Goal: Feedback & Contribution: Leave review/rating

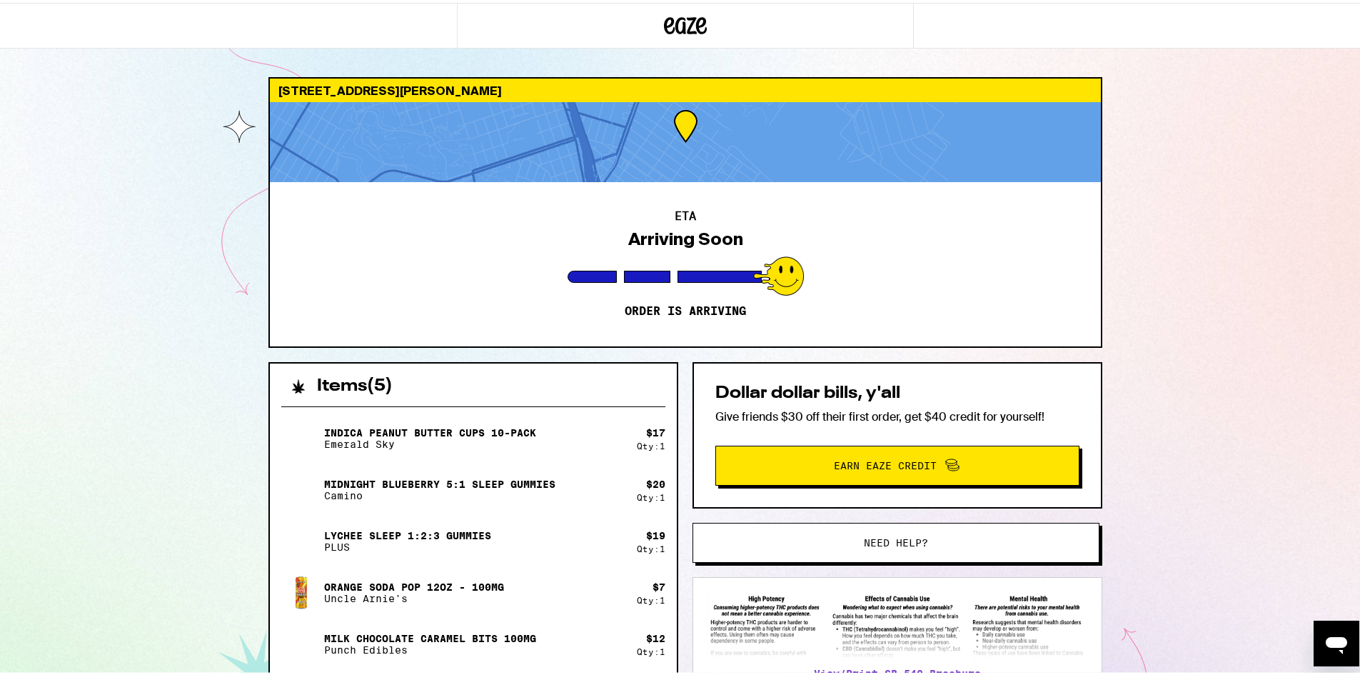
click at [682, 142] on div at bounding box center [685, 139] width 831 height 80
click at [745, 143] on div at bounding box center [685, 139] width 831 height 80
click at [691, 318] on div "ETA Arriving Soon Order is arriving" at bounding box center [685, 261] width 831 height 164
click at [672, 133] on div at bounding box center [685, 139] width 831 height 80
click at [442, 149] on div at bounding box center [685, 139] width 831 height 80
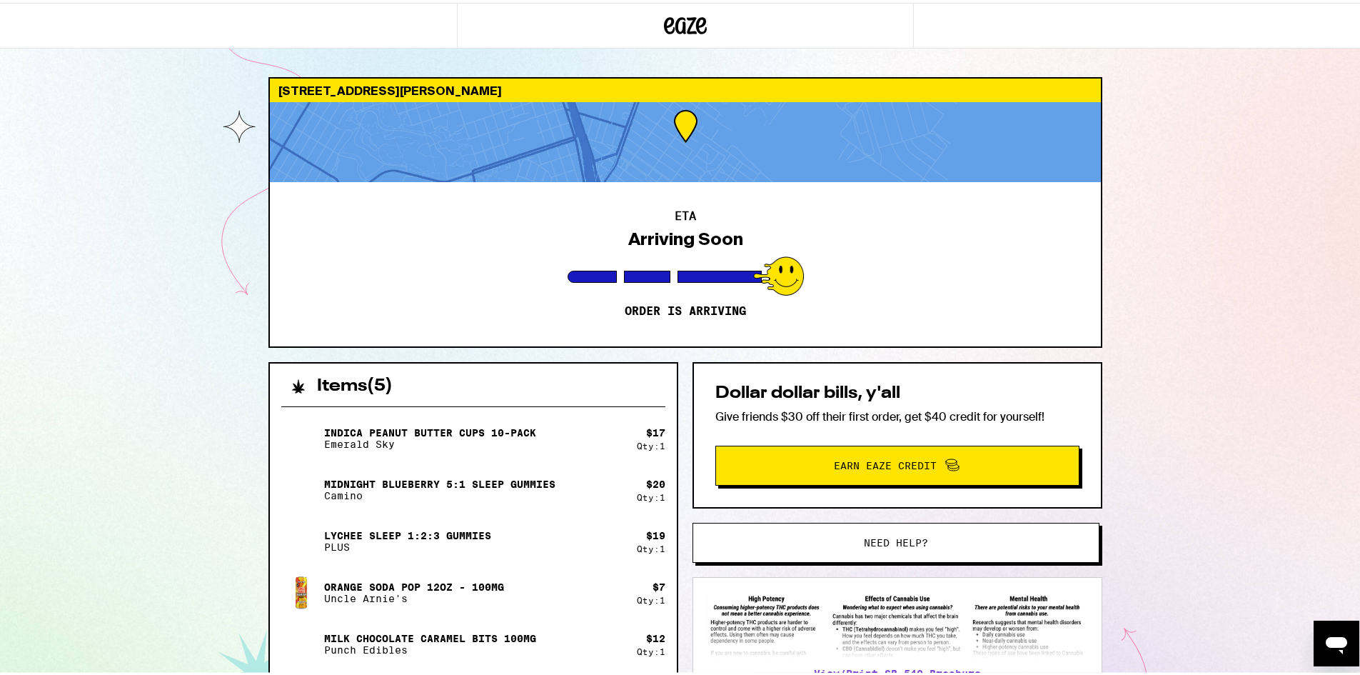
click at [480, 126] on div at bounding box center [685, 139] width 831 height 80
click at [503, 94] on div "[STREET_ADDRESS][PERSON_NAME]" at bounding box center [685, 88] width 831 height 24
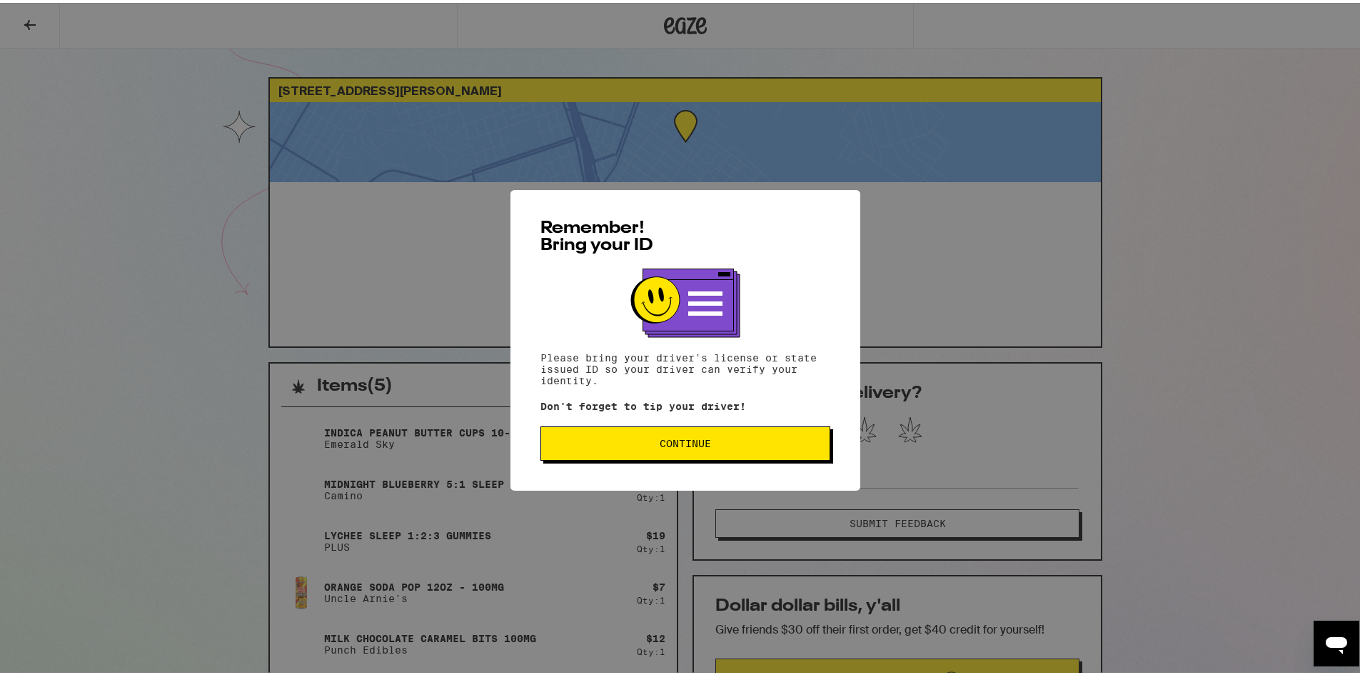
click at [761, 454] on button "Continue" at bounding box center [685, 440] width 290 height 34
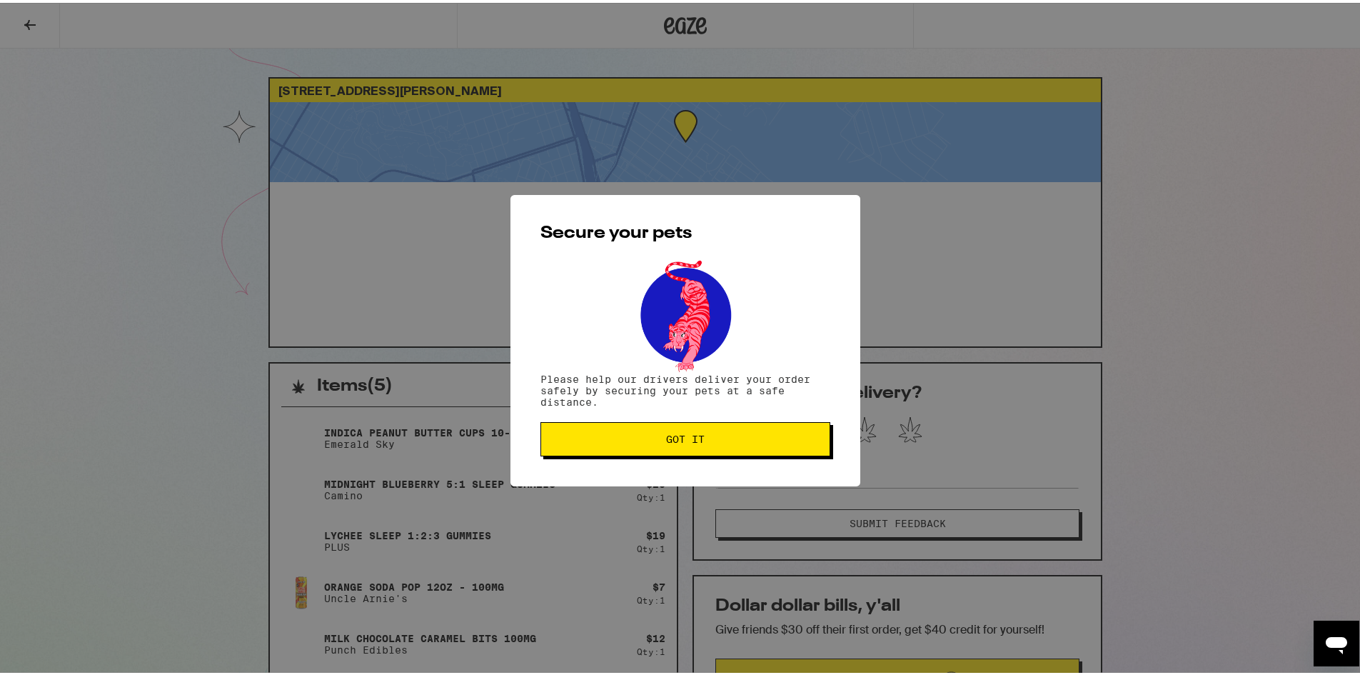
click at [699, 449] on button "Got it" at bounding box center [685, 436] width 290 height 34
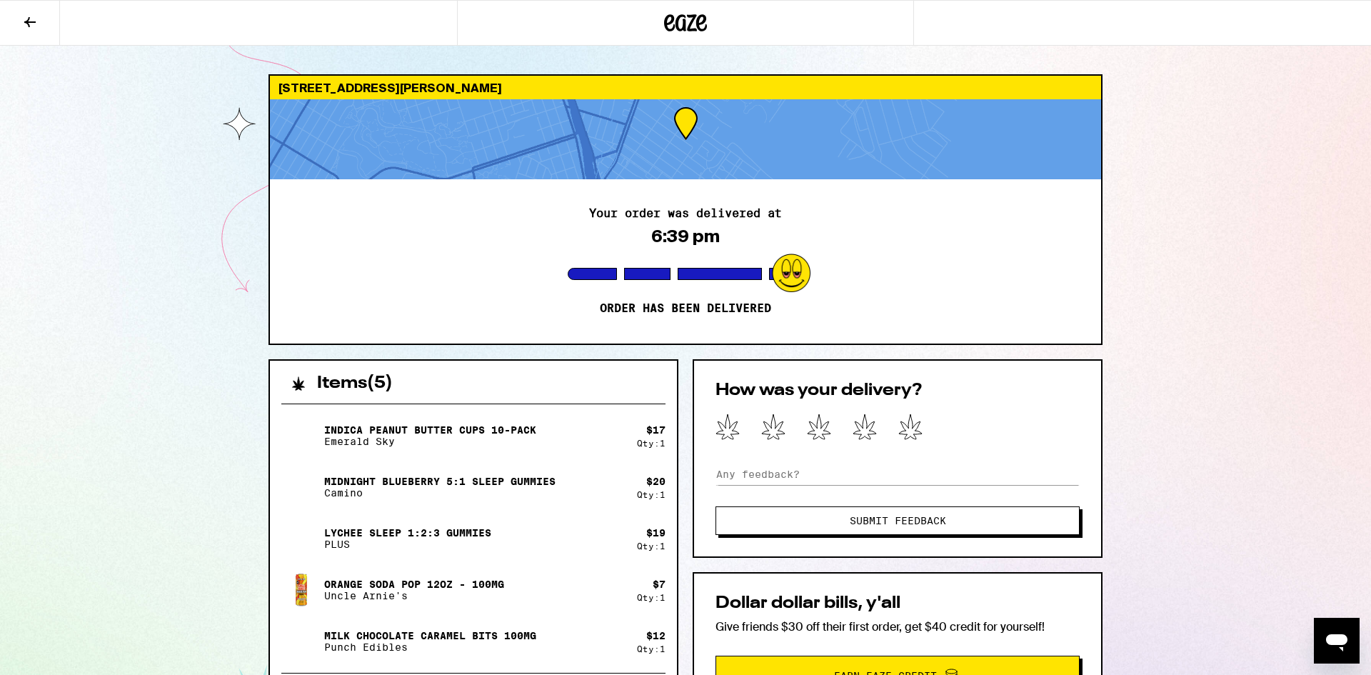
click at [922, 431] on div at bounding box center [897, 427] width 364 height 29
click at [909, 434] on icon at bounding box center [910, 426] width 23 height 25
click at [1025, 525] on button "Submit Feedback" at bounding box center [897, 520] width 364 height 29
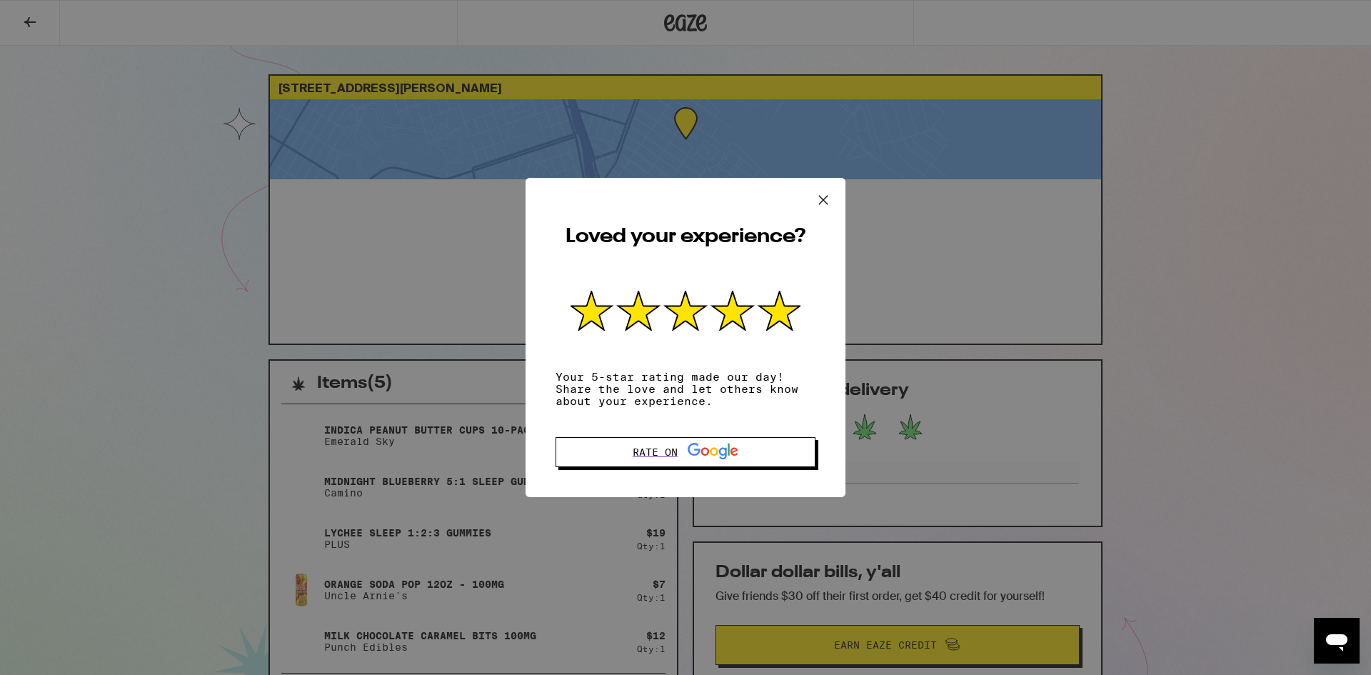
click at [820, 198] on icon at bounding box center [822, 199] width 21 height 21
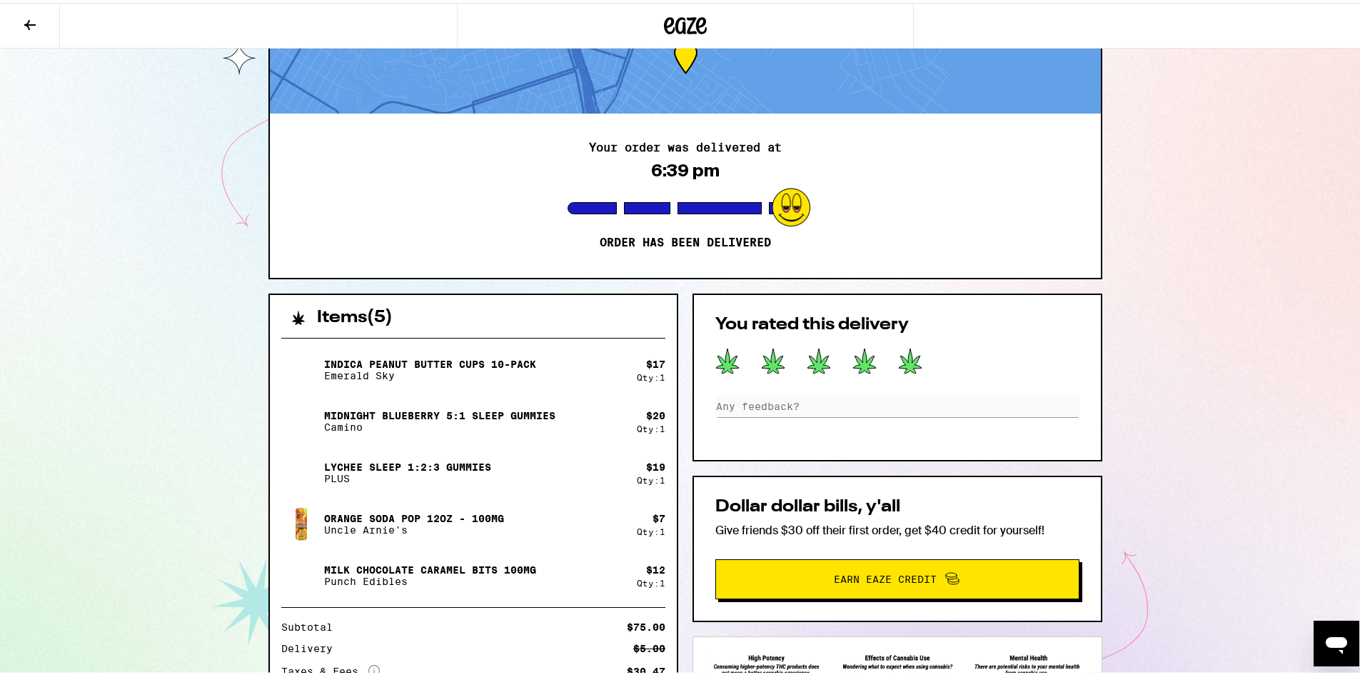
scroll to position [234, 0]
